Goal: Information Seeking & Learning: Check status

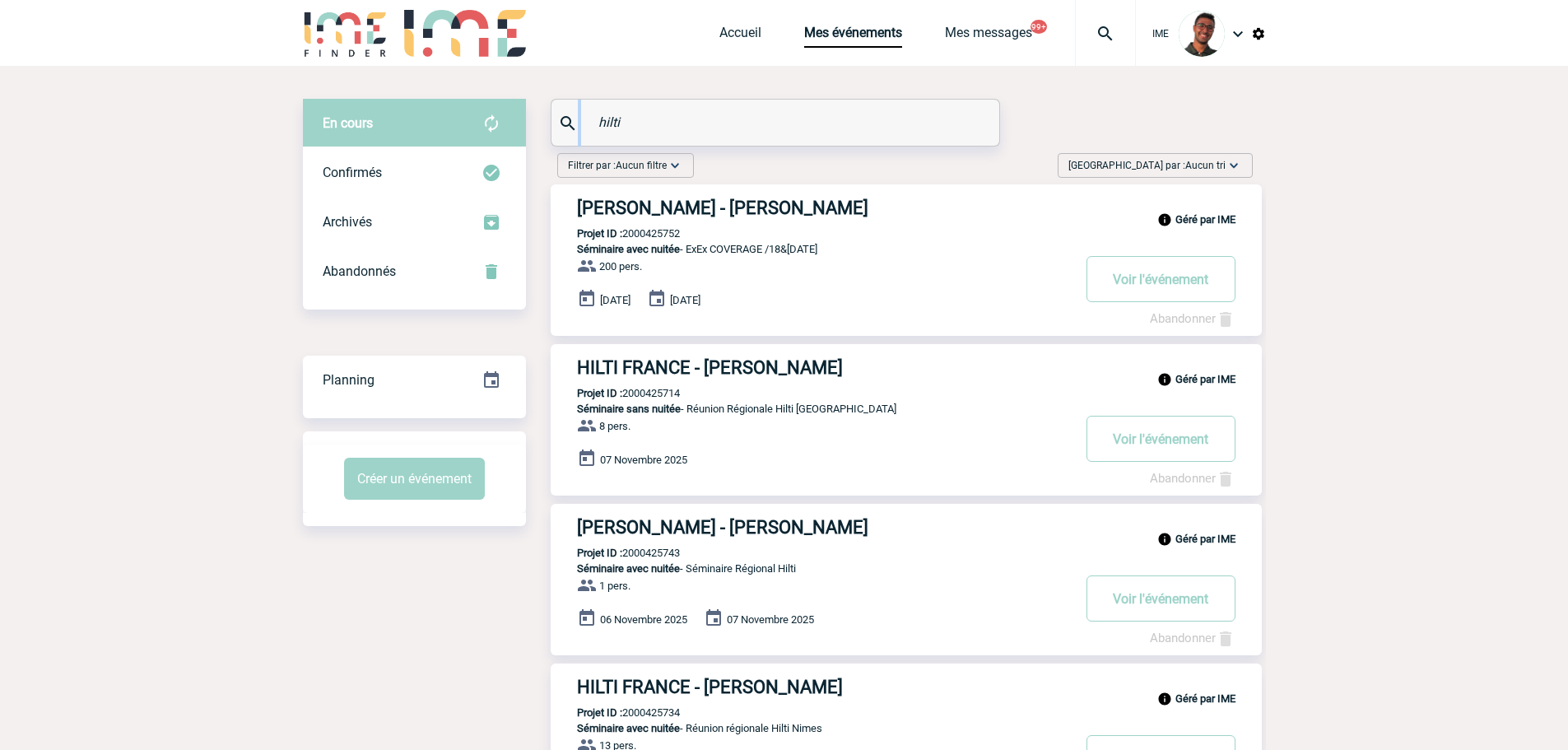
click at [576, 115] on div "hilti" at bounding box center [775, 122] width 448 height 46
click at [611, 118] on input "hilti" at bounding box center [777, 122] width 367 height 24
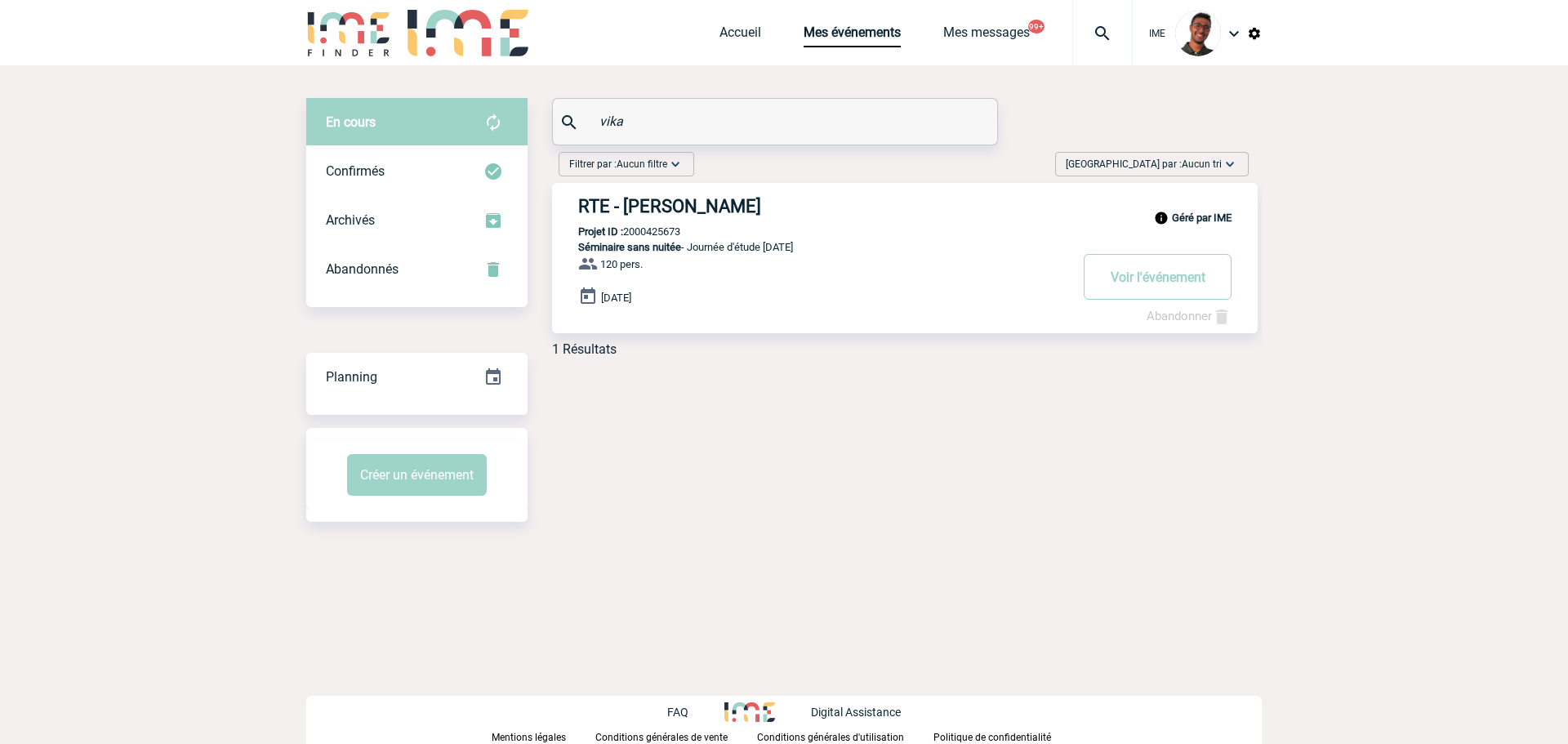
type input "vika"
drag, startPoint x: 645, startPoint y: 133, endPoint x: 567, endPoint y: 126, distance: 78.3
click at [567, 126] on div "vika" at bounding box center [774, 122] width 444 height 46
click at [623, 115] on input "vika" at bounding box center [777, 121] width 364 height 23
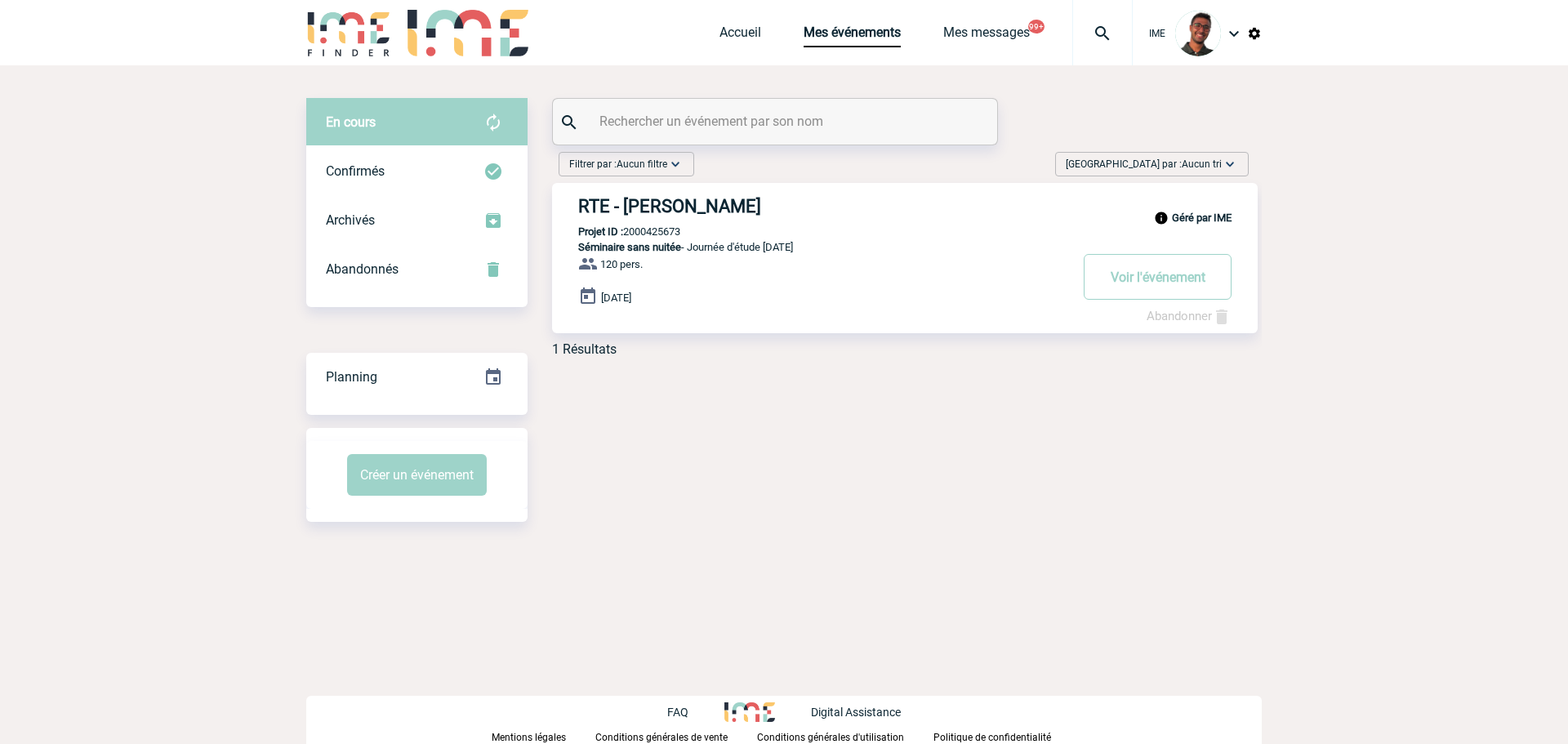
click at [763, 163] on div "Filtrer par : Aucun filtre Aucun filtre Prise de brief Recherche & Sélection Pr…" at bounding box center [903, 166] width 703 height 31
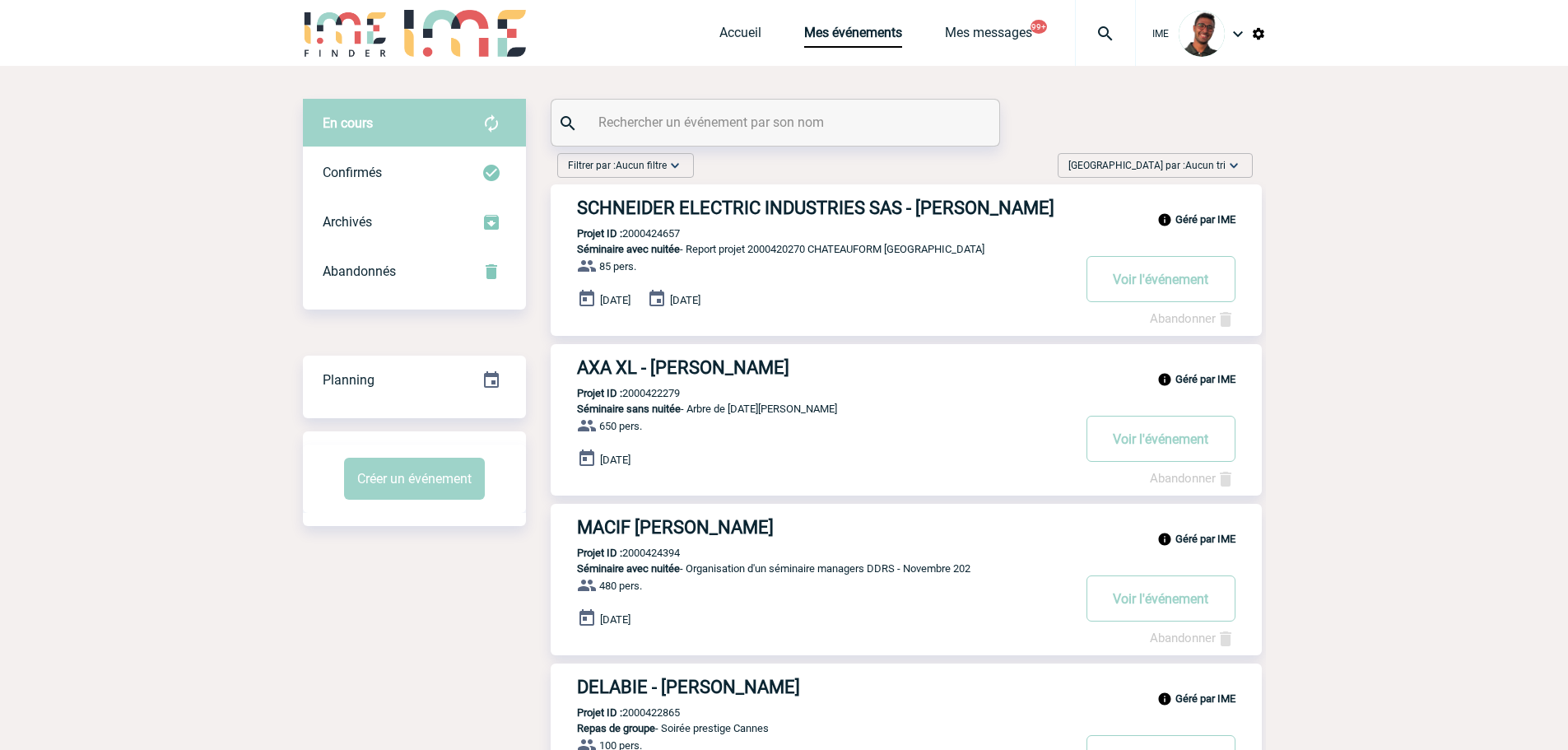
click at [770, 119] on input "text" at bounding box center [777, 122] width 367 height 24
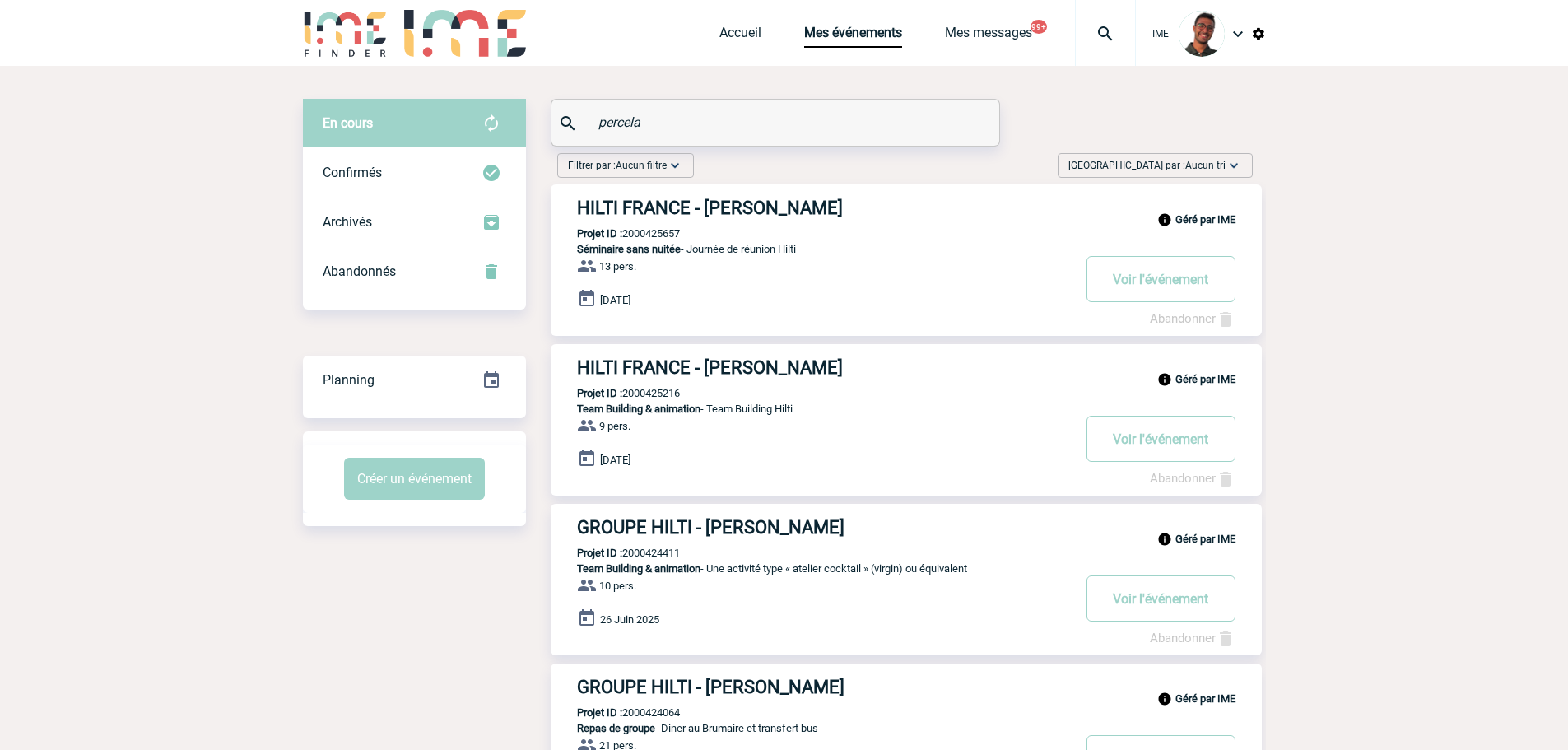
drag, startPoint x: 611, startPoint y: 127, endPoint x: 538, endPoint y: 120, distance: 73.3
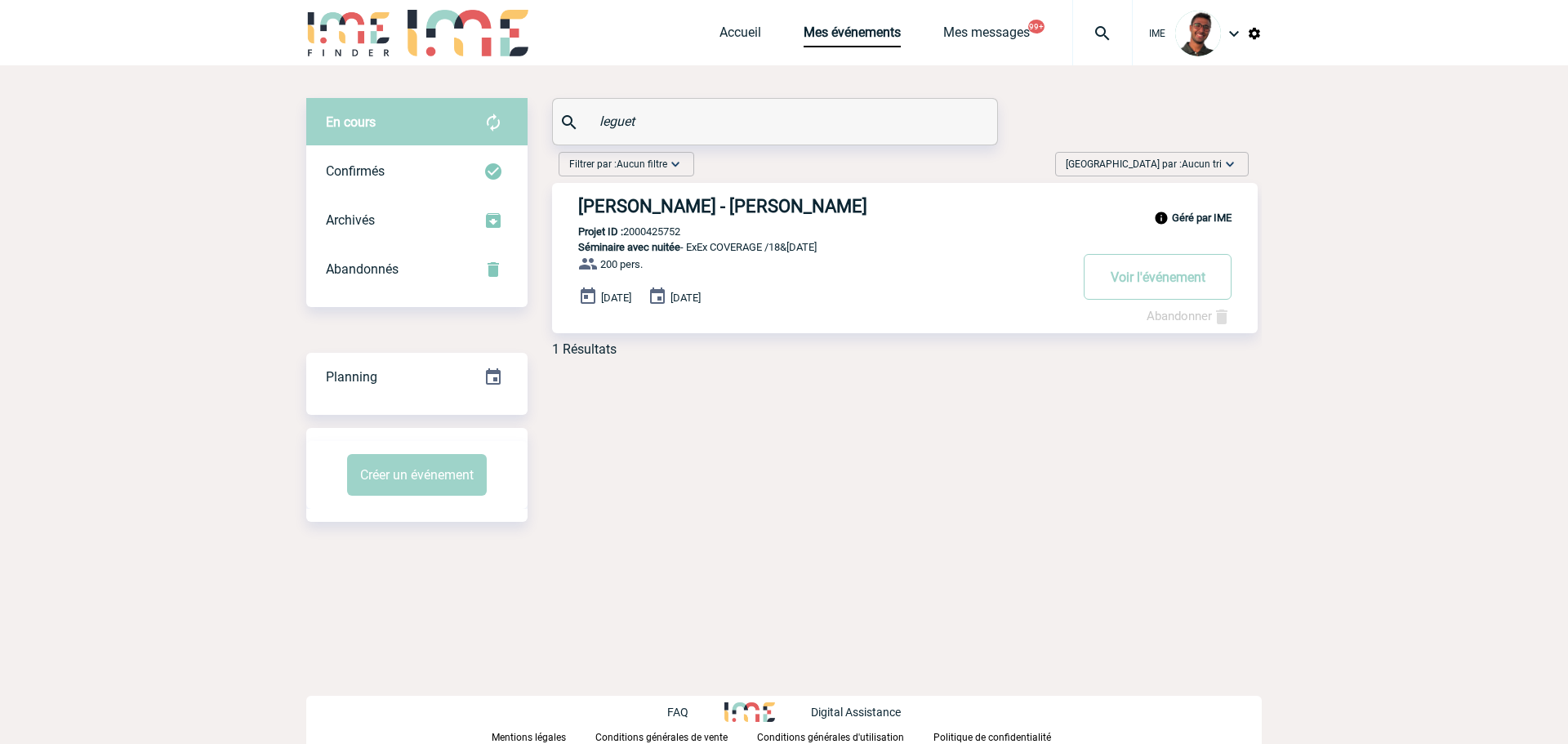
type input "leguet"
click at [597, 117] on input "leguet" at bounding box center [777, 121] width 364 height 23
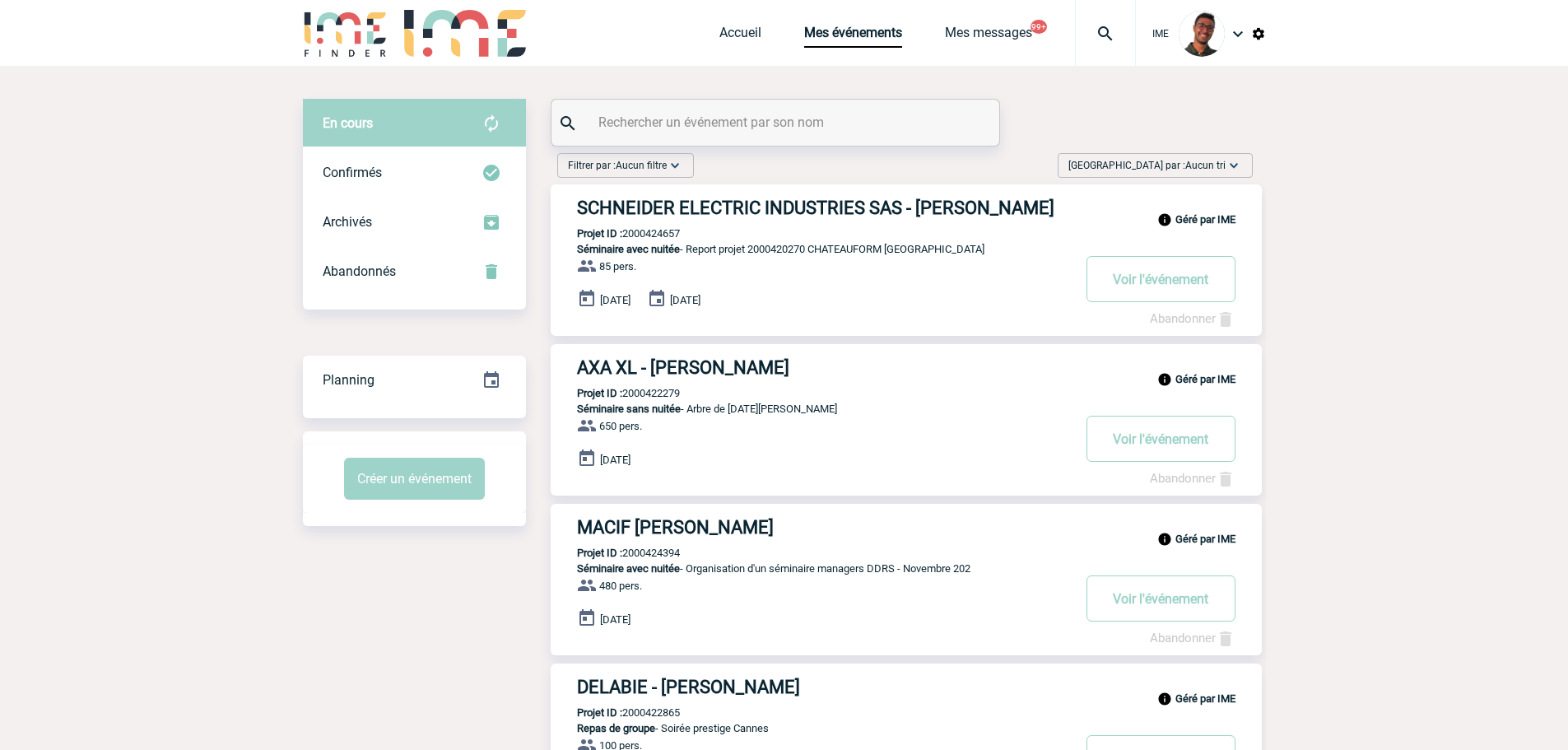
click at [780, 129] on input "text" at bounding box center [777, 122] width 367 height 24
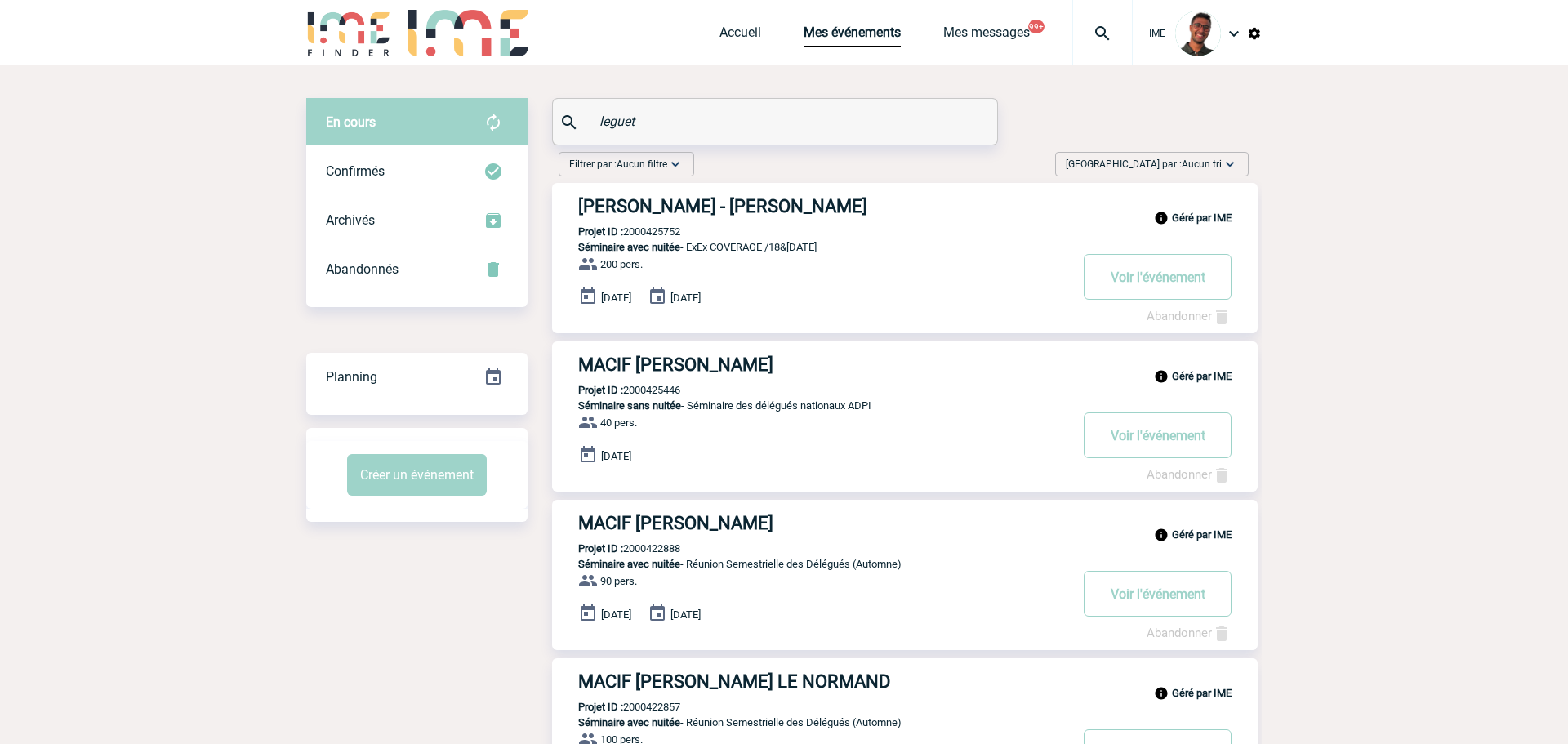
type input "leguet"
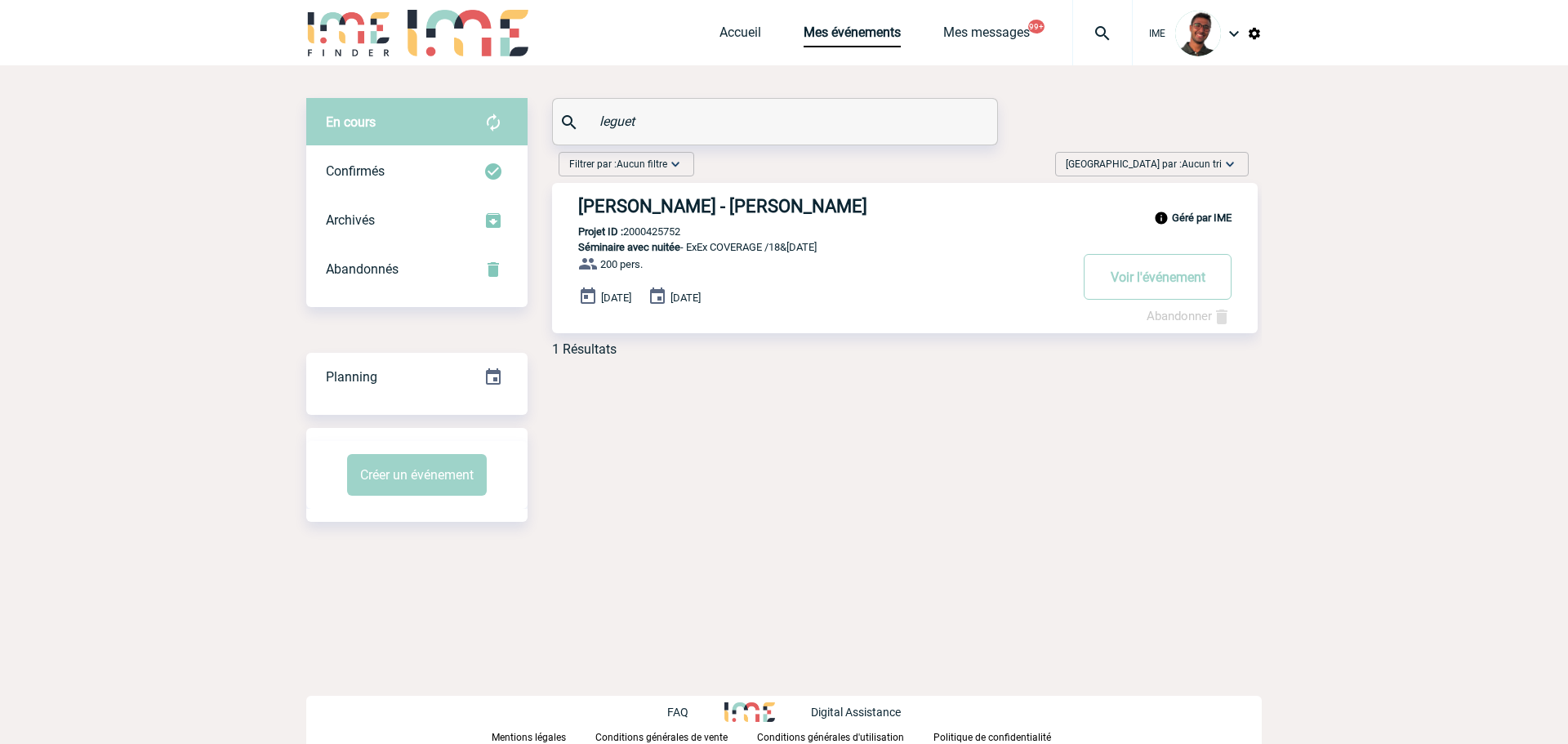
click at [722, 203] on h3 "HILTI FRANCE - Nathalie LEGUET" at bounding box center [823, 207] width 490 height 21
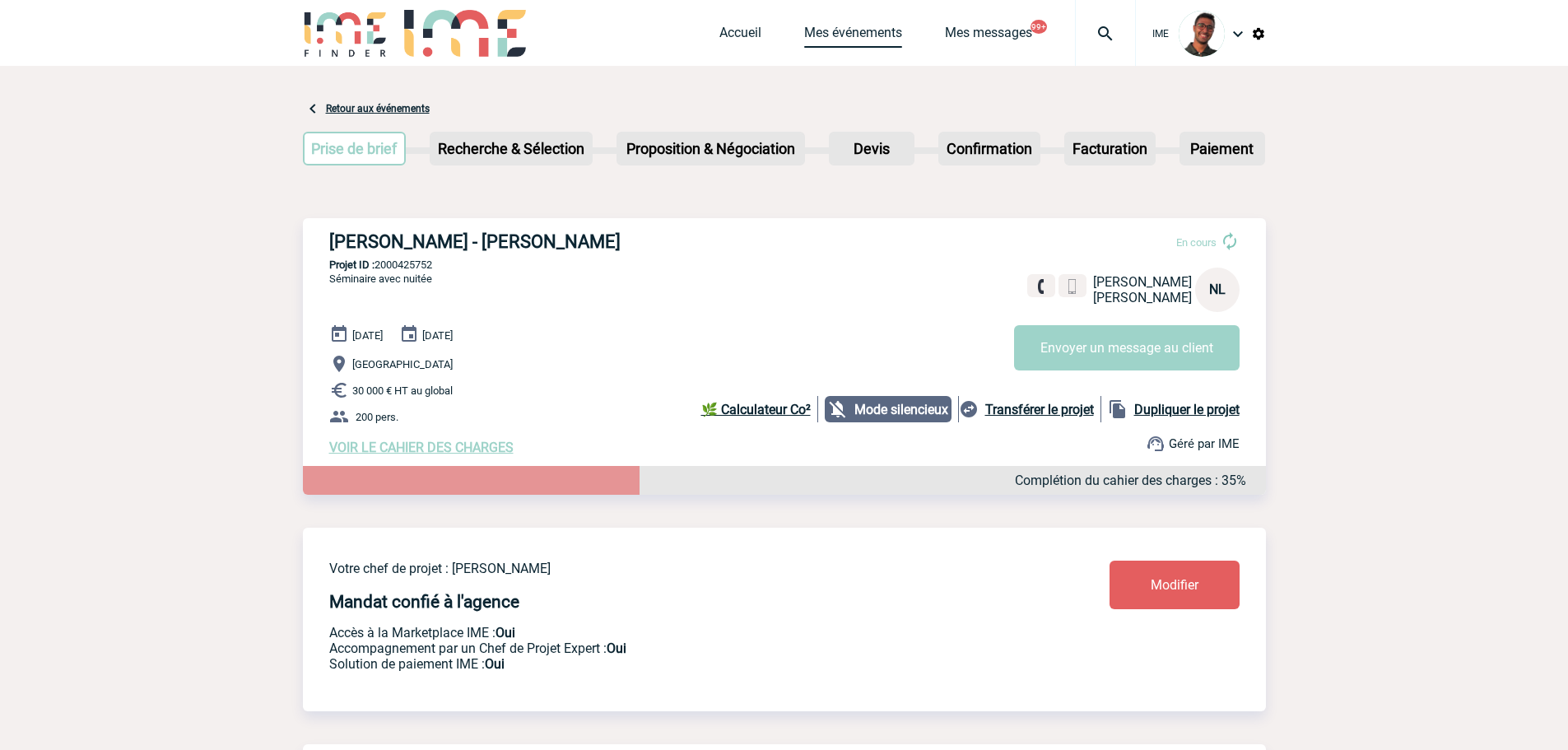
click at [820, 28] on link "Mes événements" at bounding box center [853, 36] width 98 height 23
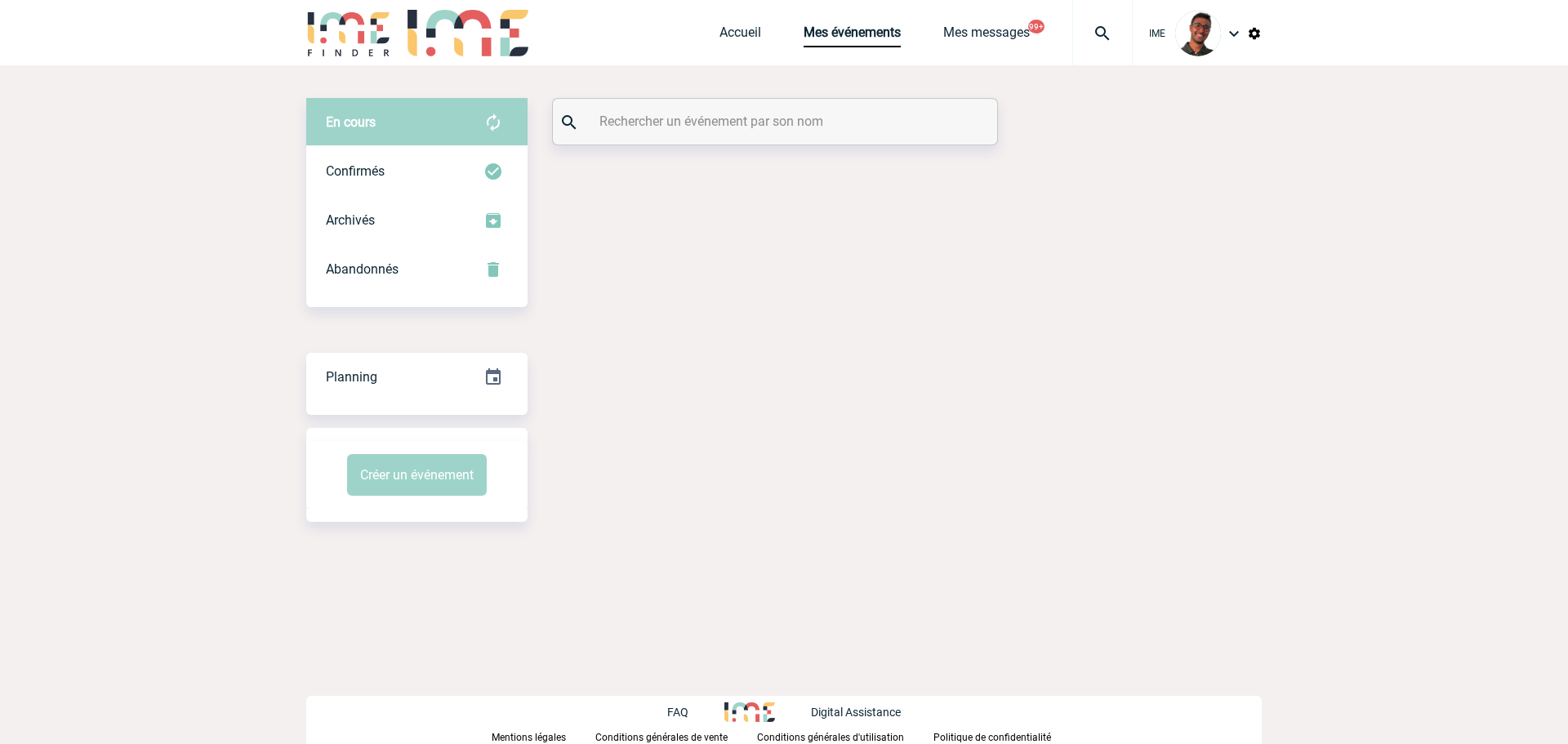
click at [755, 107] on div at bounding box center [774, 122] width 444 height 46
click at [752, 110] on input "text" at bounding box center [777, 121] width 364 height 23
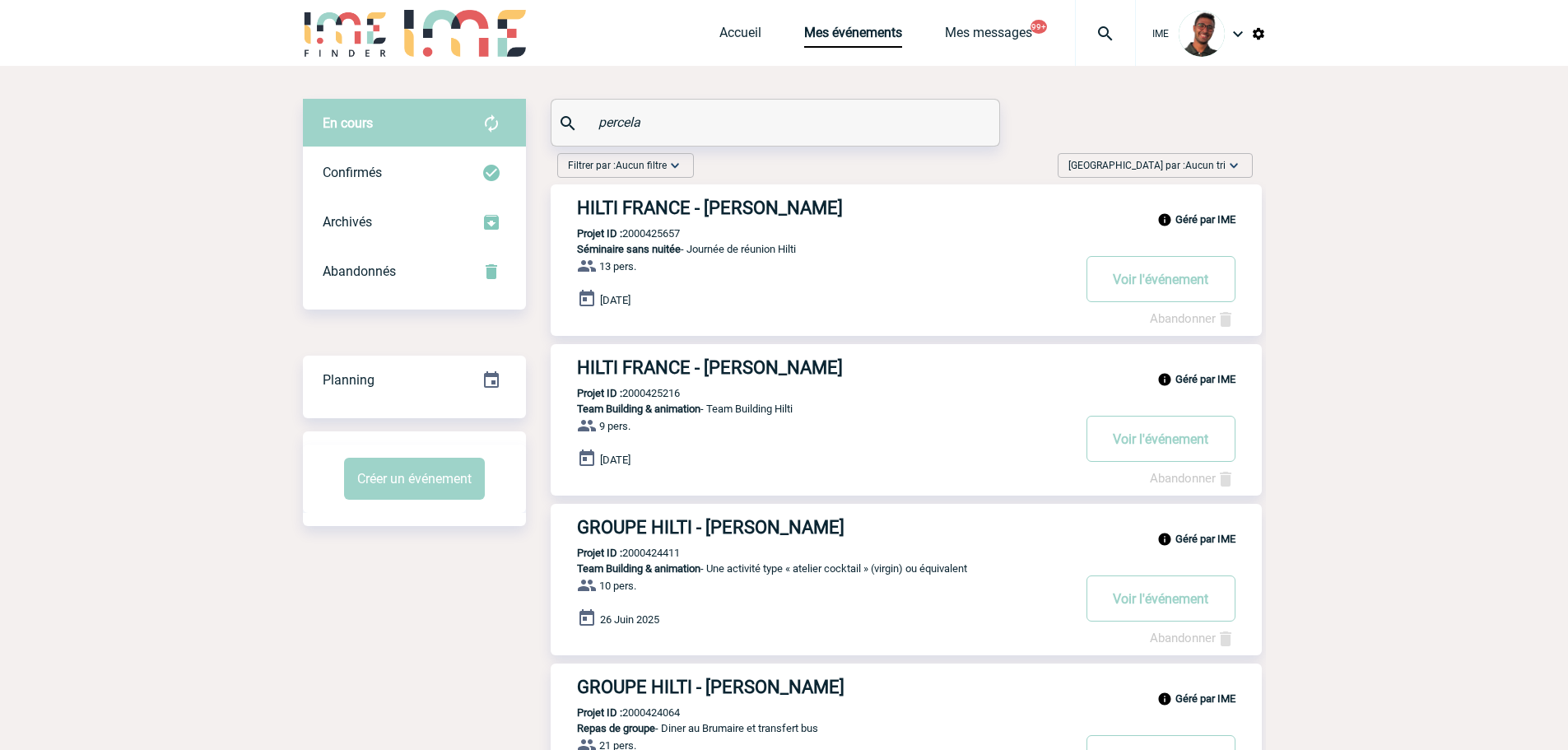
type input "percela"
drag, startPoint x: 679, startPoint y: 215, endPoint x: 694, endPoint y: 222, distance: 16.6
click at [694, 222] on div "Géré par IME HILTI FRANCE - Anna PERCELA Projet ID : 2000425657 Séminaire sans …" at bounding box center [906, 260] width 711 height 152
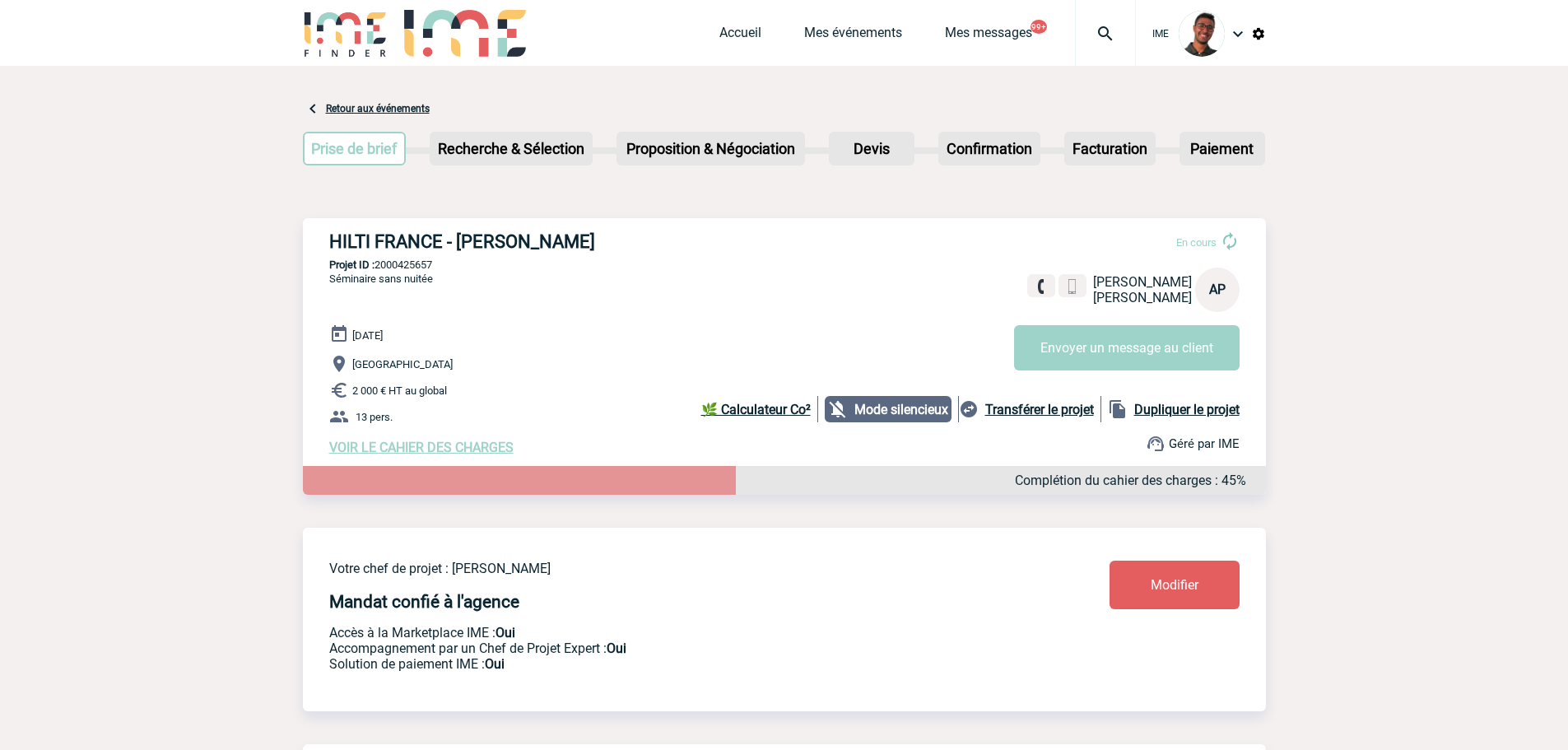
click at [406, 274] on div "HILTI FRANCE - [PERSON_NAME] En cours [PERSON_NAME] FRANCE AP Envoyer un messag…" at bounding box center [784, 343] width 963 height 251
click at [412, 267] on p "Projet ID : 2000425657" at bounding box center [784, 264] width 963 height 12
copy p "2000425657"
click at [499, 287] on div "HILTI FRANCE - [PERSON_NAME] En cours [PERSON_NAME] FRANCE AP Envoyer un messag…" at bounding box center [784, 343] width 963 height 251
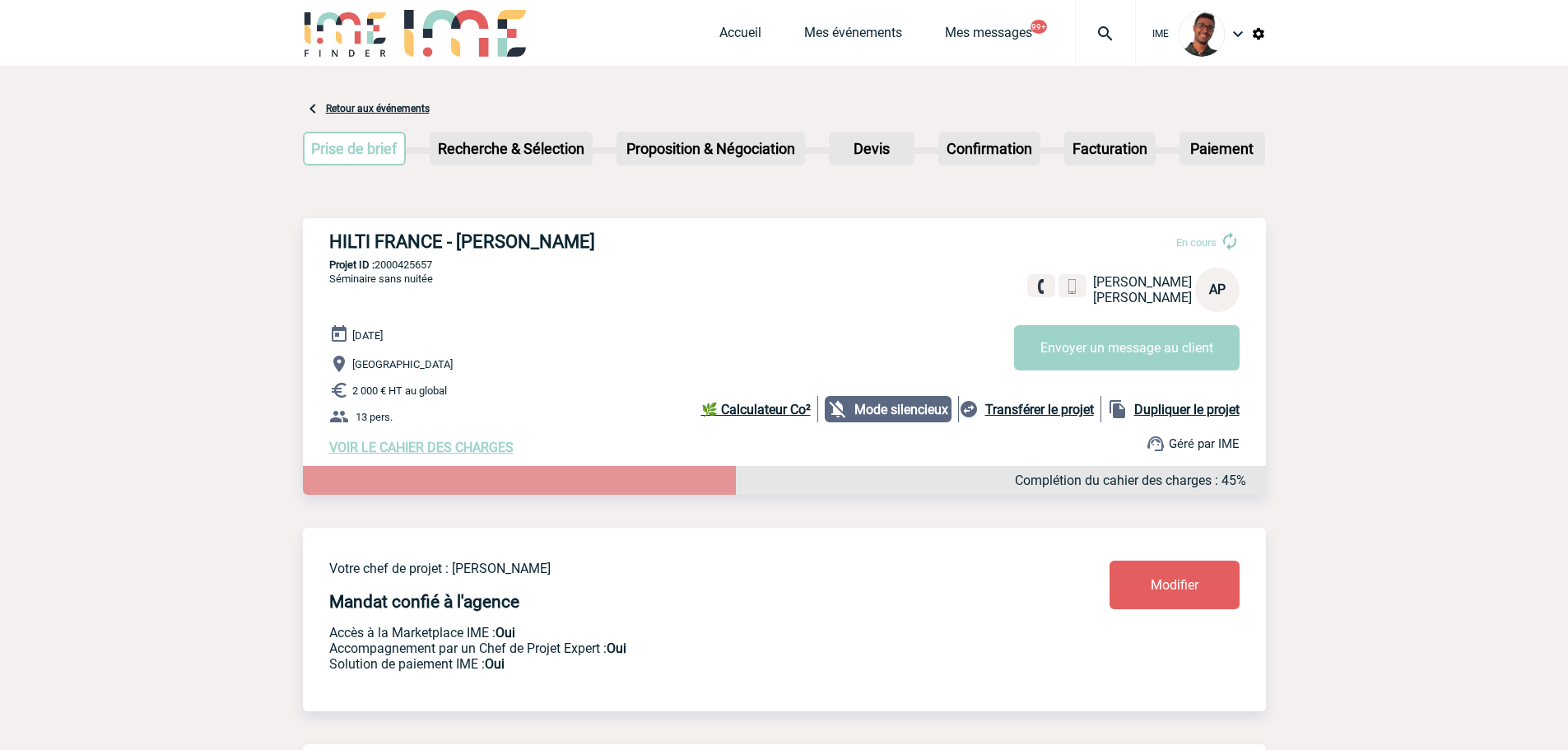
click at [399, 263] on p "Projet ID : 2000425657" at bounding box center [784, 264] width 963 height 12
click at [400, 263] on p "Projet ID : 2000425657" at bounding box center [784, 264] width 963 height 12
copy p "2000425657"
click at [556, 348] on div "[DATE] [GEOGRAPHIC_DATA] 2 000 € HT au global 13 pers. VOIR LE CAHIER DES CHARG…" at bounding box center [797, 389] width 937 height 131
